Goal: Navigation & Orientation: Go to known website

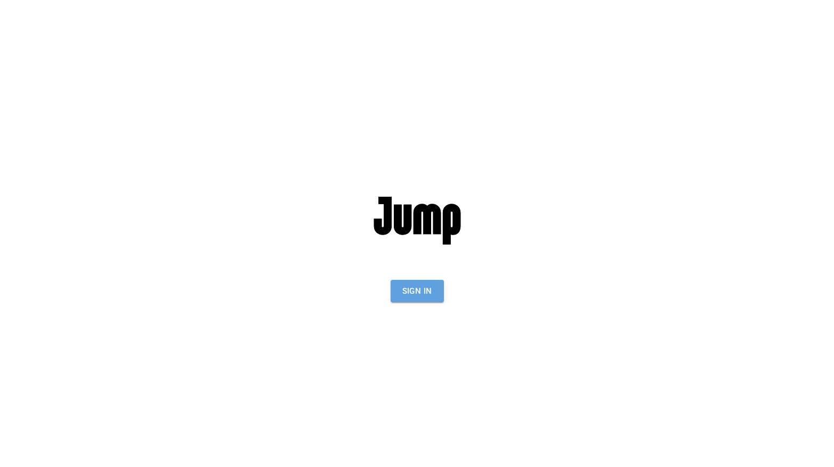
click at [428, 294] on button "Sign In" at bounding box center [416, 291] width 53 height 22
click at [417, 288] on button "Sign In" at bounding box center [416, 291] width 53 height 22
click at [416, 296] on button "Sign In" at bounding box center [416, 291] width 53 height 22
click at [417, 290] on button "Sign In" at bounding box center [416, 291] width 53 height 22
